Goal: Information Seeking & Learning: Learn about a topic

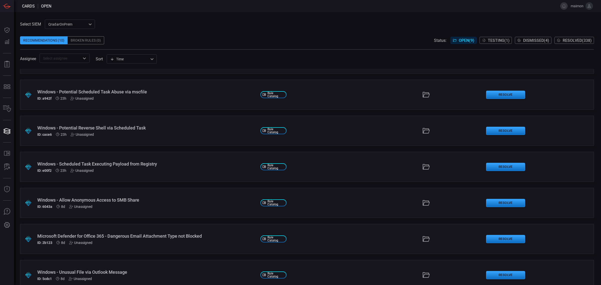
scroll to position [63, 0]
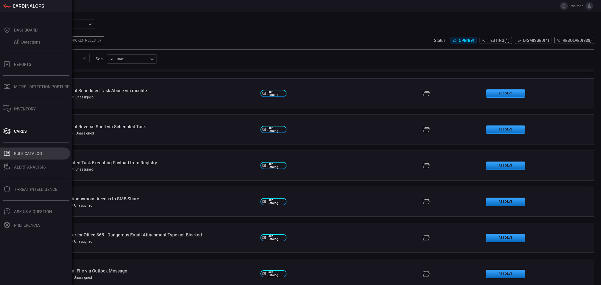
click at [28, 155] on div "Rule Catalog" at bounding box center [28, 153] width 28 height 5
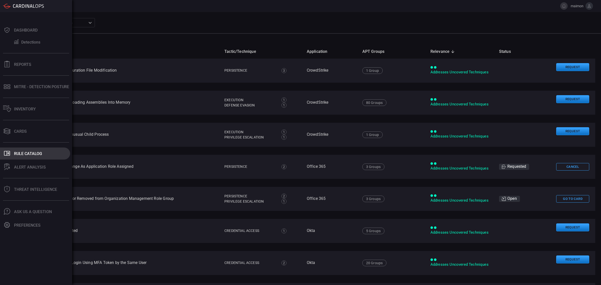
click at [23, 151] on div "Rule Catalog" at bounding box center [28, 153] width 28 height 5
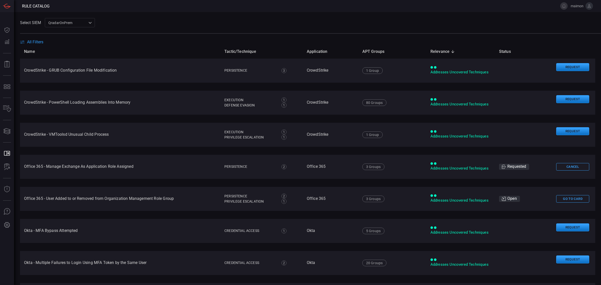
click at [237, 33] on div at bounding box center [310, 33] width 581 height 0
drag, startPoint x: 139, startPoint y: 82, endPoint x: 119, endPoint y: 72, distance: 22.7
click at [120, 72] on td "CrowdStrike - GRUB Configuration File Modification" at bounding box center [120, 71] width 200 height 24
drag, startPoint x: 131, startPoint y: 75, endPoint x: 24, endPoint y: 69, distance: 107.8
click at [24, 69] on td "CrowdStrike - GRUB Configuration File Modification" at bounding box center [120, 71] width 200 height 24
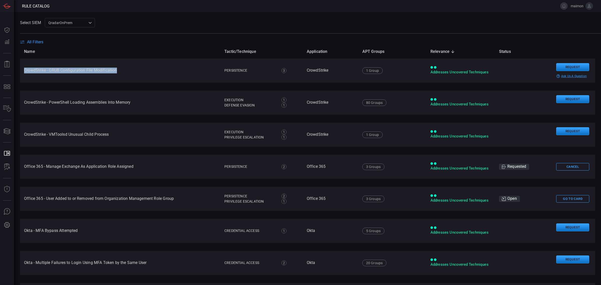
click at [43, 76] on td "CrowdStrike - GRUB Configuration File Modification" at bounding box center [120, 71] width 200 height 24
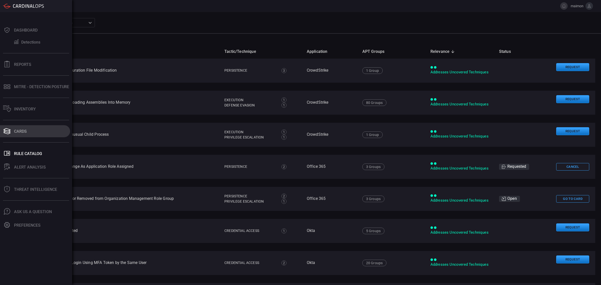
click at [20, 134] on button "Cards" at bounding box center [35, 131] width 70 height 12
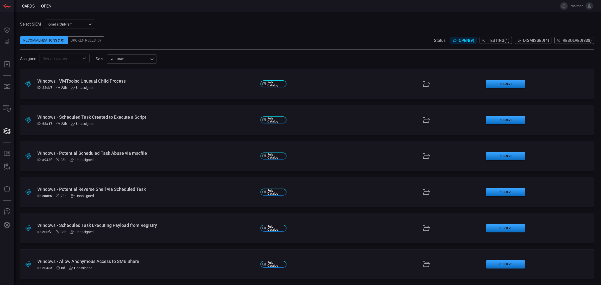
click at [147, 119] on div "Windows - Scheduled Task Created to Execute a Script" at bounding box center [146, 116] width 219 height 5
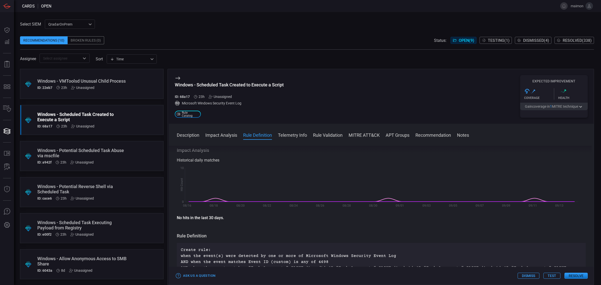
scroll to position [125, 0]
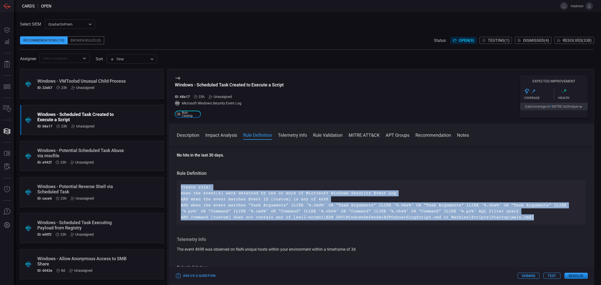
drag, startPoint x: 179, startPoint y: 186, endPoint x: 545, endPoint y: 217, distance: 368.1
click at [545, 217] on div "Create rule: when the event(s) were detected by one or more of Microsoft Window…" at bounding box center [381, 202] width 409 height 44
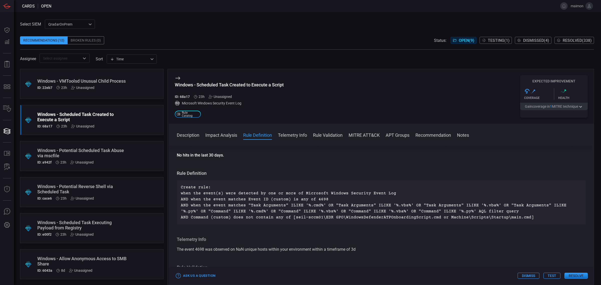
drag, startPoint x: 409, startPoint y: 237, endPoint x: 404, endPoint y: 234, distance: 5.9
click at [408, 236] on div "Description Task Scheduler is a job scheduler in Microsoft Windows that launche…" at bounding box center [381, 214] width 425 height 137
click at [402, 234] on div "Description Task Scheduler is a job scheduler in Microsoft Windows that launche…" at bounding box center [381, 214] width 425 height 137
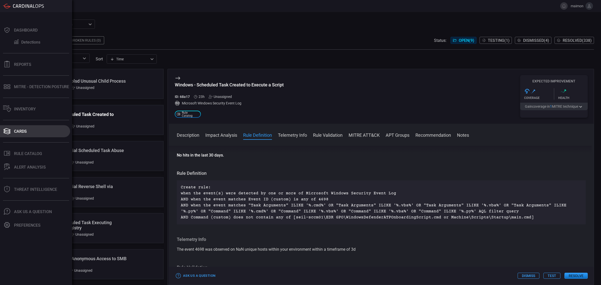
click at [32, 134] on button "Cards" at bounding box center [35, 131] width 70 height 12
click at [38, 154] on div "Rule Catalog" at bounding box center [28, 153] width 28 height 5
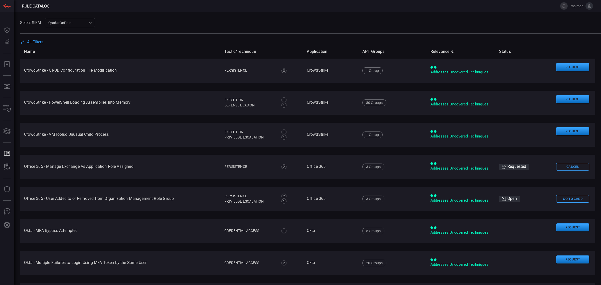
click at [35, 41] on span "All Filters" at bounding box center [35, 42] width 16 height 5
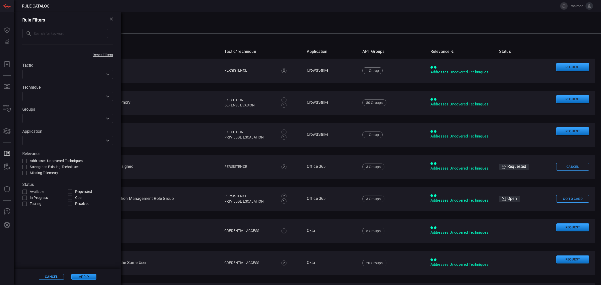
click at [67, 140] on input "text" at bounding box center [63, 140] width 79 height 6
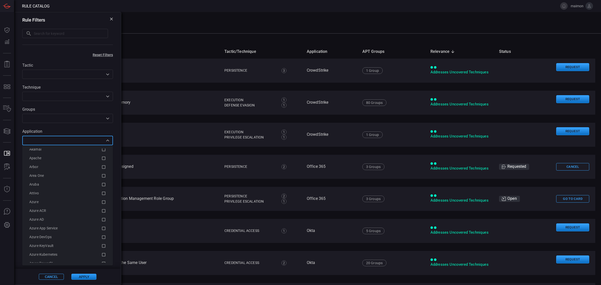
scroll to position [76, 0]
click at [66, 141] on input "text" at bounding box center [63, 140] width 79 height 6
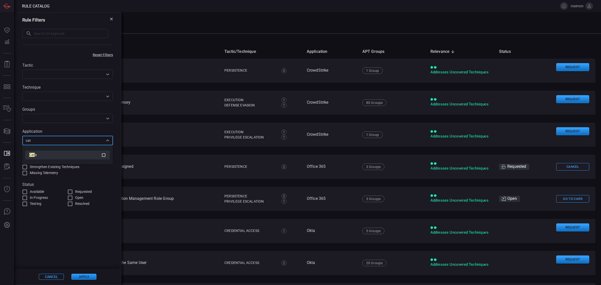
click at [73, 157] on div "Cat o" at bounding box center [65, 154] width 72 height 5
type input "cat"
click at [84, 279] on button "Apply" at bounding box center [83, 277] width 25 height 6
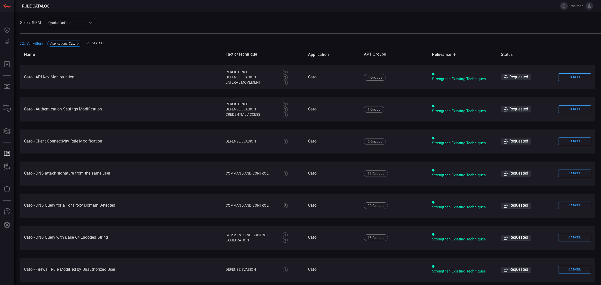
scroll to position [376, 0]
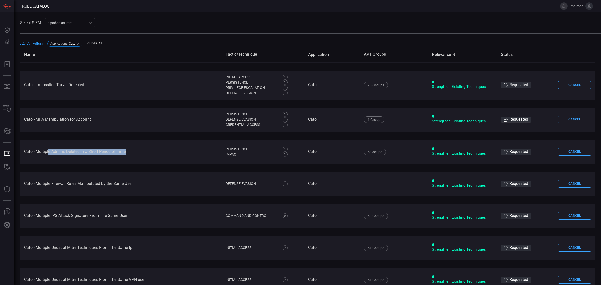
drag, startPoint x: 144, startPoint y: 151, endPoint x: 48, endPoint y: 152, distance: 96.1
click at [48, 152] on td "Cato - Multiple Admins Deleted in a Short Period of Time" at bounding box center [121, 152] width 202 height 24
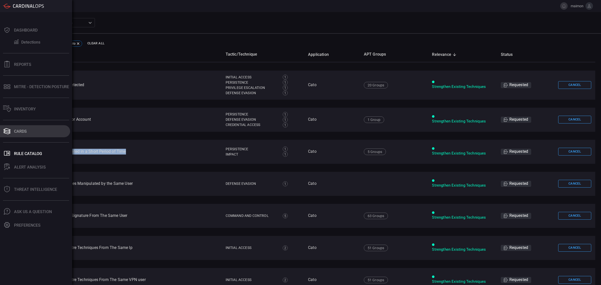
click at [33, 129] on button "Cards" at bounding box center [35, 131] width 70 height 12
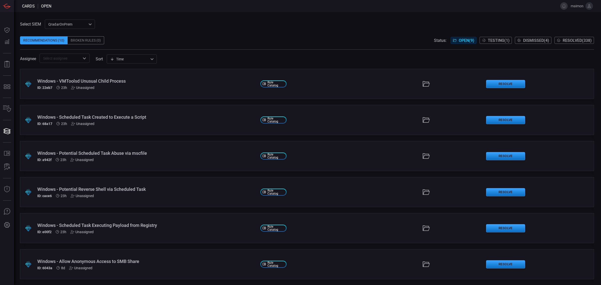
click at [115, 82] on div "Windows - VMToolsd Unusual Child Process" at bounding box center [146, 80] width 219 height 5
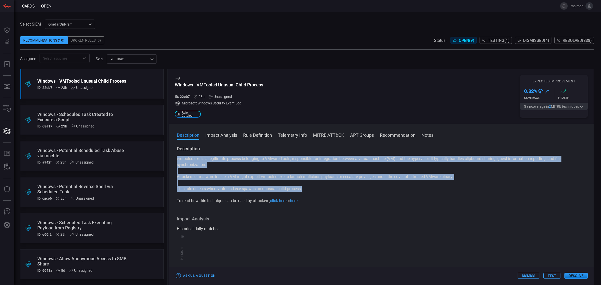
drag, startPoint x: 175, startPoint y: 159, endPoint x: 310, endPoint y: 188, distance: 138.3
click at [310, 188] on div "Description vmtoolsd.exe is a legitimate process belonging to VMware Tools, res…" at bounding box center [381, 214] width 425 height 137
click at [310, 188] on p "This rule detects when vmtoolsd.exe spawns an unusual child process." at bounding box center [381, 189] width 409 height 6
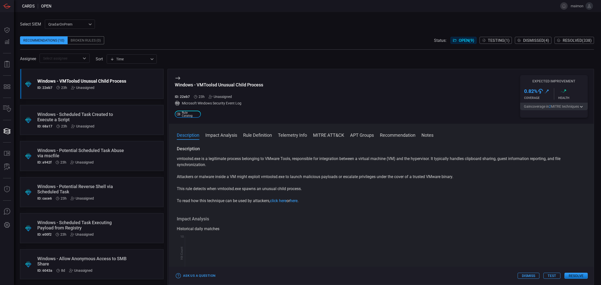
click at [576, 39] on span "Resolved ( 338 )" at bounding box center [577, 40] width 29 height 5
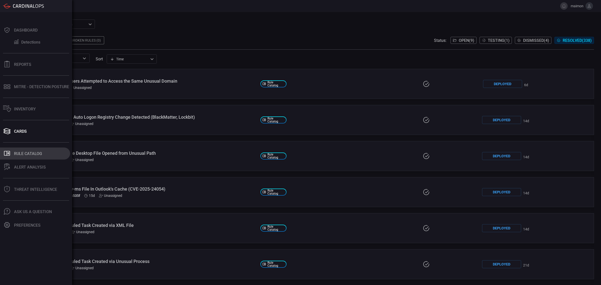
click at [22, 152] on div "Rule Catalog" at bounding box center [28, 153] width 28 height 5
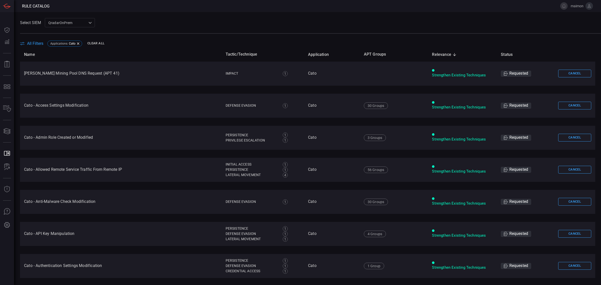
drag, startPoint x: 25, startPoint y: 72, endPoint x: 124, endPoint y: 73, distance: 99.9
click at [124, 73] on td "[PERSON_NAME] Mining Pool DNS Request (APT 41)" at bounding box center [121, 74] width 202 height 24
click at [116, 76] on td "[PERSON_NAME] Mining Pool DNS Request (APT 41)" at bounding box center [121, 74] width 202 height 24
click at [111, 73] on td "[PERSON_NAME] Mining Pool DNS Request (APT 41)" at bounding box center [121, 74] width 202 height 24
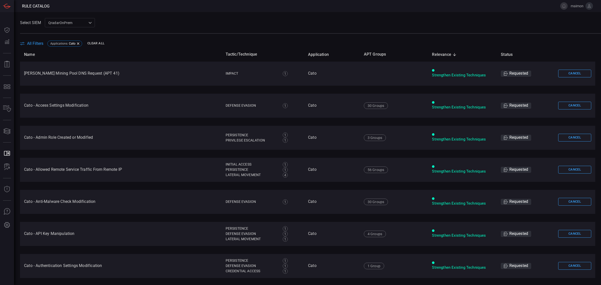
click at [134, 59] on th "Name" at bounding box center [121, 54] width 202 height 14
drag, startPoint x: 98, startPoint y: 77, endPoint x: 125, endPoint y: 71, distance: 28.3
click at [125, 71] on td "[PERSON_NAME] Mining Pool DNS Request (APT 41)" at bounding box center [121, 74] width 202 height 24
click at [125, 78] on td "[PERSON_NAME] Mining Pool DNS Request (APT 41)" at bounding box center [121, 74] width 202 height 24
drag, startPoint x: 114, startPoint y: 76, endPoint x: 98, endPoint y: 77, distance: 16.0
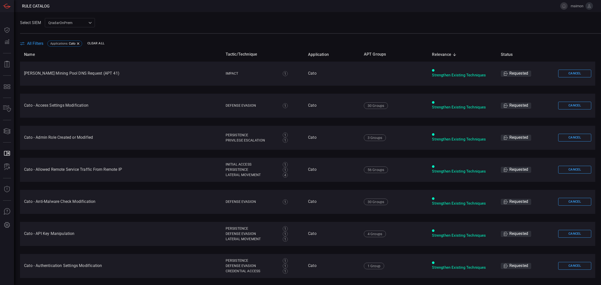
click at [98, 77] on td "[PERSON_NAME] Mining Pool DNS Request (APT 41)" at bounding box center [121, 74] width 202 height 24
click at [111, 76] on td "[PERSON_NAME] Mining Pool DNS Request (APT 41)" at bounding box center [121, 74] width 202 height 24
click at [112, 76] on td "[PERSON_NAME] Mining Pool DNS Request (APT 41)" at bounding box center [121, 74] width 202 height 24
click at [109, 74] on td "[PERSON_NAME] Mining Pool DNS Request (APT 41)" at bounding box center [121, 74] width 202 height 24
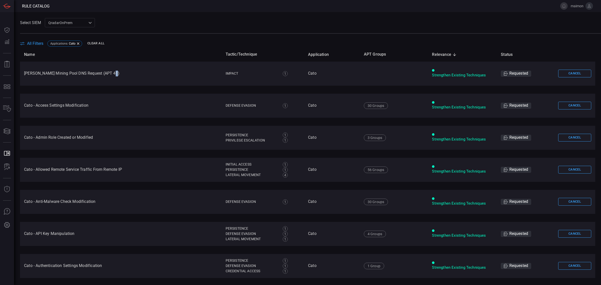
click at [109, 74] on td "[PERSON_NAME] Mining Pool DNS Request (APT 41)" at bounding box center [121, 74] width 202 height 24
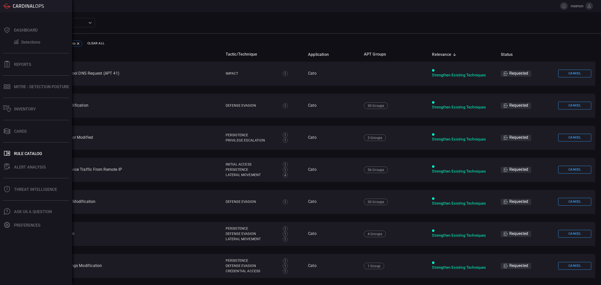
click at [9, 6] on icon at bounding box center [7, 6] width 8 height 5
click at [32, 32] on div "Dashboard" at bounding box center [26, 30] width 24 height 5
